Goal: Complete application form: Complete application form

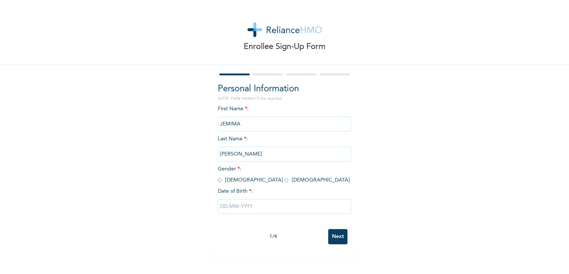
click at [240, 125] on input "JEMIMA" at bounding box center [284, 123] width 133 height 15
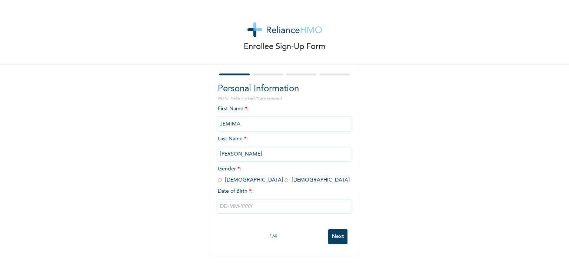
click at [240, 125] on input "JEMIMA" at bounding box center [284, 123] width 133 height 15
click at [245, 125] on input "JEMIMA" at bounding box center [284, 123] width 133 height 15
click at [229, 123] on input "JEMIMA" at bounding box center [284, 123] width 133 height 15
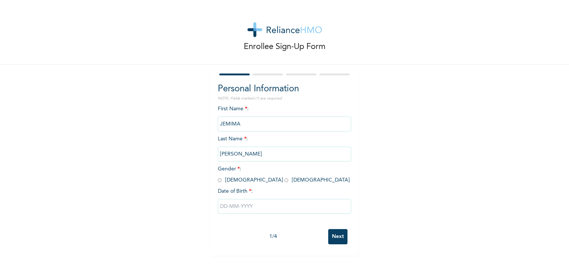
click at [229, 123] on input "JEMIMA" at bounding box center [284, 123] width 133 height 15
click at [285, 180] on input "radio" at bounding box center [287, 179] width 4 height 7
radio input "true"
click at [222, 206] on input "text" at bounding box center [284, 206] width 133 height 15
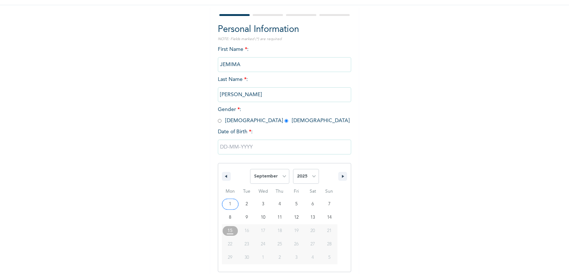
scroll to position [63, 0]
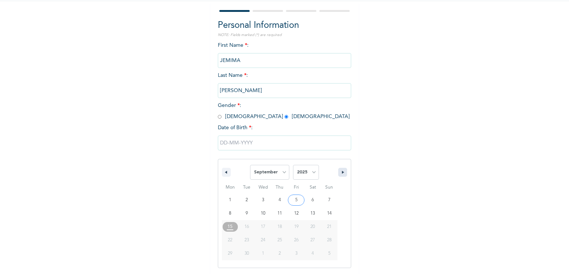
click at [342, 170] on button "button" at bounding box center [342, 172] width 9 height 9
click at [338, 171] on button "button" at bounding box center [342, 172] width 9 height 9
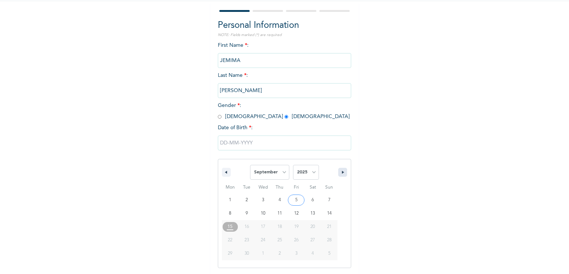
click at [338, 171] on button "button" at bounding box center [342, 172] width 9 height 9
click at [224, 174] on button "button" at bounding box center [226, 172] width 9 height 9
click at [342, 172] on icon "button" at bounding box center [344, 172] width 4 height 3
select select "8"
click at [342, 172] on icon "button" at bounding box center [344, 172] width 4 height 3
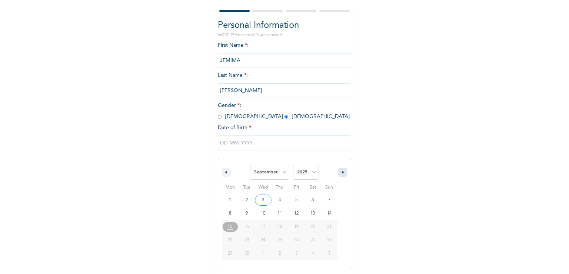
click at [342, 172] on icon "button" at bounding box center [344, 172] width 4 height 3
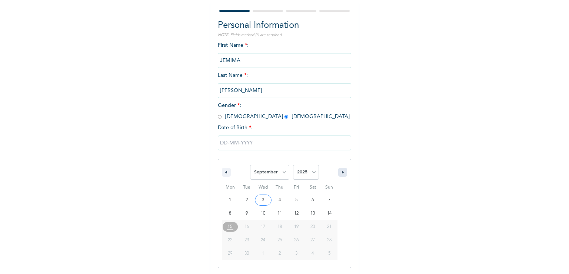
click at [342, 172] on icon "button" at bounding box center [344, 172] width 4 height 3
click at [222, 140] on input "text" at bounding box center [284, 142] width 133 height 15
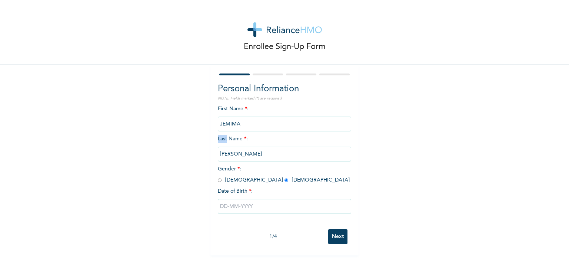
click at [222, 140] on span "Last Name * : [PERSON_NAME]" at bounding box center [284, 146] width 133 height 20
click at [219, 207] on input "text" at bounding box center [284, 206] width 133 height 15
select select "8"
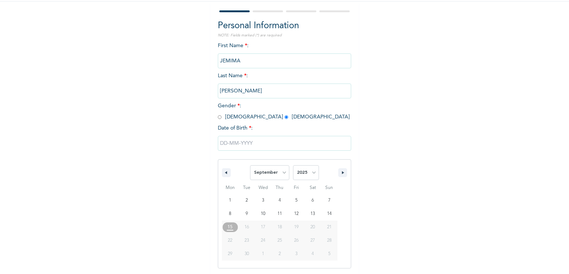
scroll to position [63, 0]
click at [219, 143] on input "text" at bounding box center [284, 142] width 133 height 15
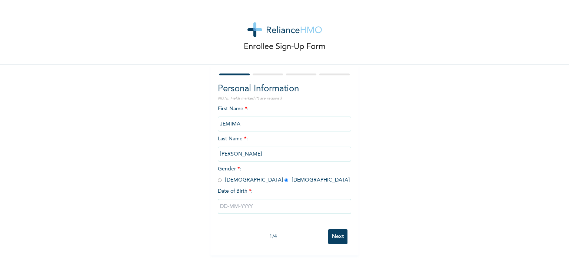
scroll to position [0, 0]
click at [219, 206] on input "text" at bounding box center [284, 206] width 133 height 15
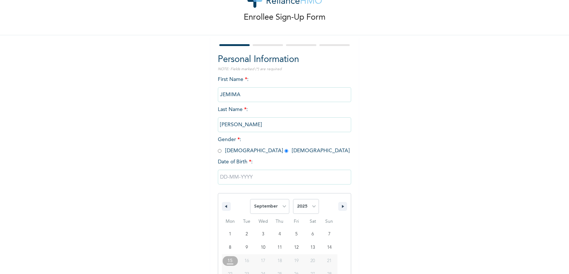
click at [219, 206] on div "January February March April May June July August September October November [D…" at bounding box center [284, 234] width 133 height 136
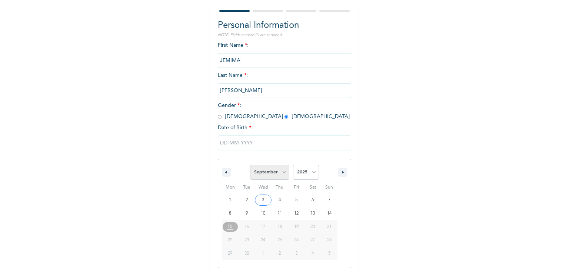
click at [278, 173] on select "January February March April May June July August September October November De…" at bounding box center [269, 172] width 39 height 15
click at [250, 165] on select "January February March April May June July August September October November De…" at bounding box center [269, 172] width 39 height 15
click at [260, 169] on select "January February March April May June July August September October November De…" at bounding box center [269, 172] width 39 height 15
click at [250, 165] on select "January February March April May June July August September October November De…" at bounding box center [269, 172] width 39 height 15
select select "8"
